Goal: Task Accomplishment & Management: Manage account settings

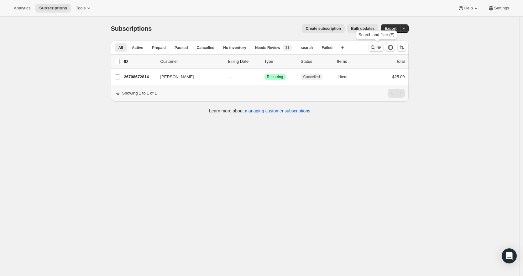
click at [375, 48] on icon "Search and filter results" at bounding box center [373, 47] width 4 height 4
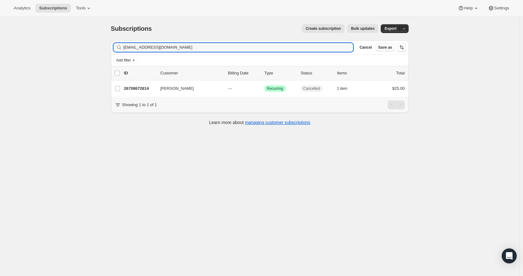
drag, startPoint x: 181, startPoint y: 47, endPoint x: 122, endPoint y: 47, distance: 58.6
click at [122, 47] on div "[EMAIL_ADDRESS][DOMAIN_NAME] Clear" at bounding box center [233, 47] width 240 height 9
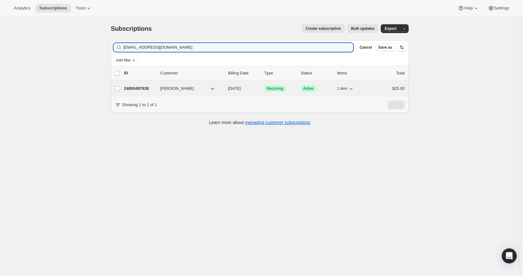
type input "[EMAIL_ADDRESS][DOMAIN_NAME]"
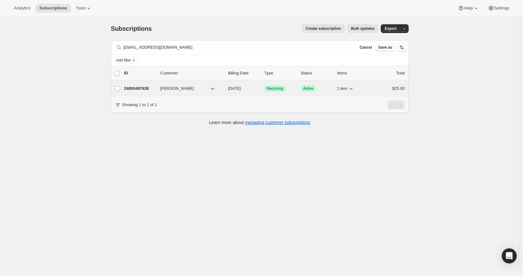
click at [145, 89] on p "24850497838" at bounding box center [139, 88] width 31 height 6
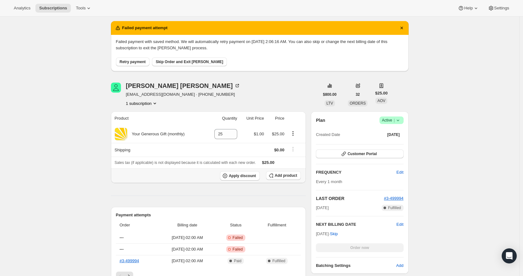
scroll to position [102, 0]
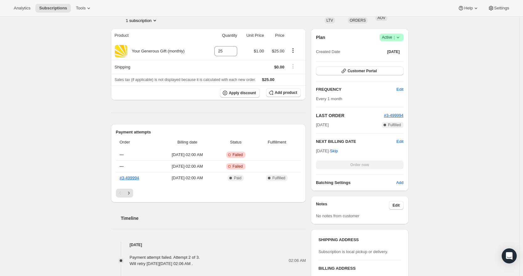
click at [399, 37] on icon at bounding box center [398, 38] width 3 height 2
click at [399, 63] on span "Cancel subscription" at bounding box center [391, 60] width 35 height 6
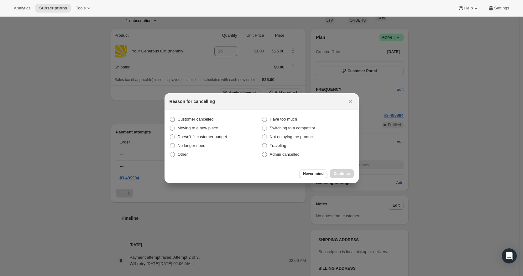
click at [186, 117] on span "Customer cancelled" at bounding box center [196, 119] width 36 height 5
click at [170, 117] on input "Customer cancelled" at bounding box center [170, 117] width 0 height 0
radio input "true"
click at [341, 176] on button "Continue" at bounding box center [342, 173] width 24 height 9
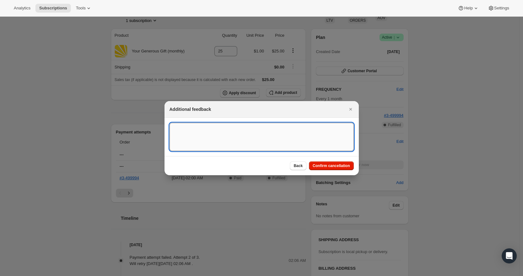
click at [208, 133] on textarea ":r8u:" at bounding box center [262, 137] width 184 height 28
drag, startPoint x: 299, startPoint y: 127, endPoint x: 136, endPoint y: 131, distance: 162.4
drag, startPoint x: 292, startPoint y: 128, endPoint x: 166, endPoint y: 129, distance: 127.0
click at [166, 129] on section "[DATE] RR - Canceled current recurring donation on-file [DATE] RR - Canceled cu…" at bounding box center [262, 137] width 194 height 38
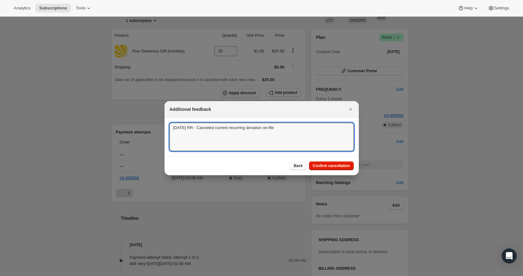
type textarea "[DATE] RR - Canceled current recurring donation on-file"
click at [299, 167] on span "Back" at bounding box center [298, 165] width 9 height 5
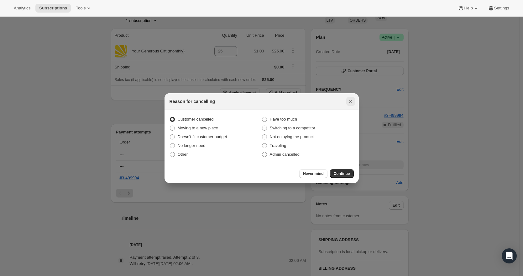
click at [352, 100] on icon "Close" at bounding box center [351, 101] width 6 height 6
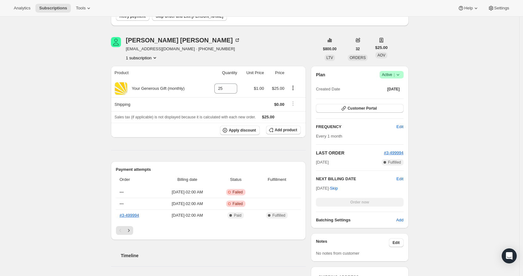
scroll to position [0, 0]
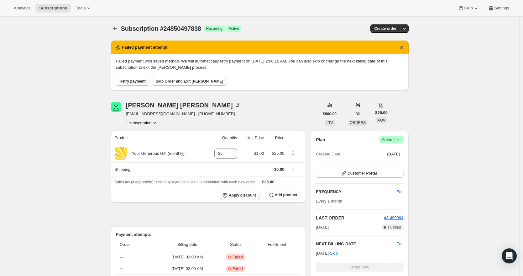
click at [401, 140] on icon at bounding box center [398, 139] width 6 height 6
click at [400, 161] on span "Cancel subscription" at bounding box center [391, 162] width 35 height 5
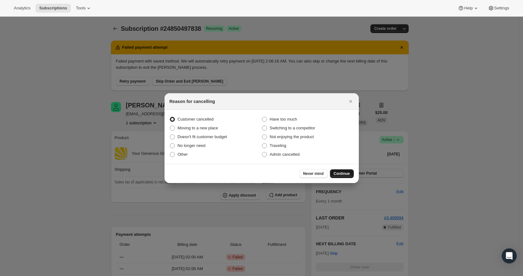
click at [344, 172] on span "Continue" at bounding box center [342, 173] width 16 height 5
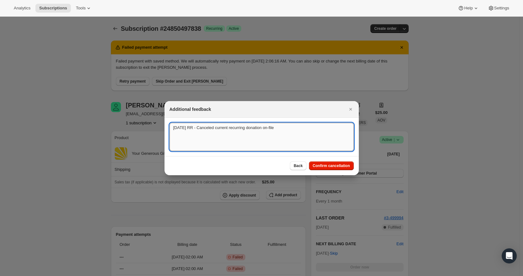
click at [298, 125] on textarea "[DATE] RR - Canceled current recurring donation on-file" at bounding box center [262, 137] width 184 height 28
drag, startPoint x: 278, startPoint y: 147, endPoint x: 163, endPoint y: 122, distance: 117.7
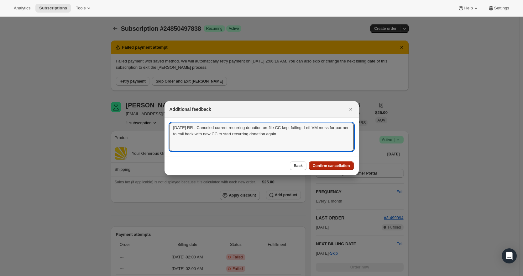
type textarea "[DATE] RR - Canceled current recurring donation on-file CC kept failing. Left V…"
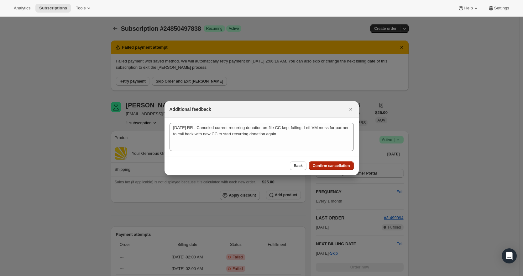
click at [327, 166] on span "Confirm cancellation" at bounding box center [331, 165] width 37 height 5
